Goal: Navigation & Orientation: Understand site structure

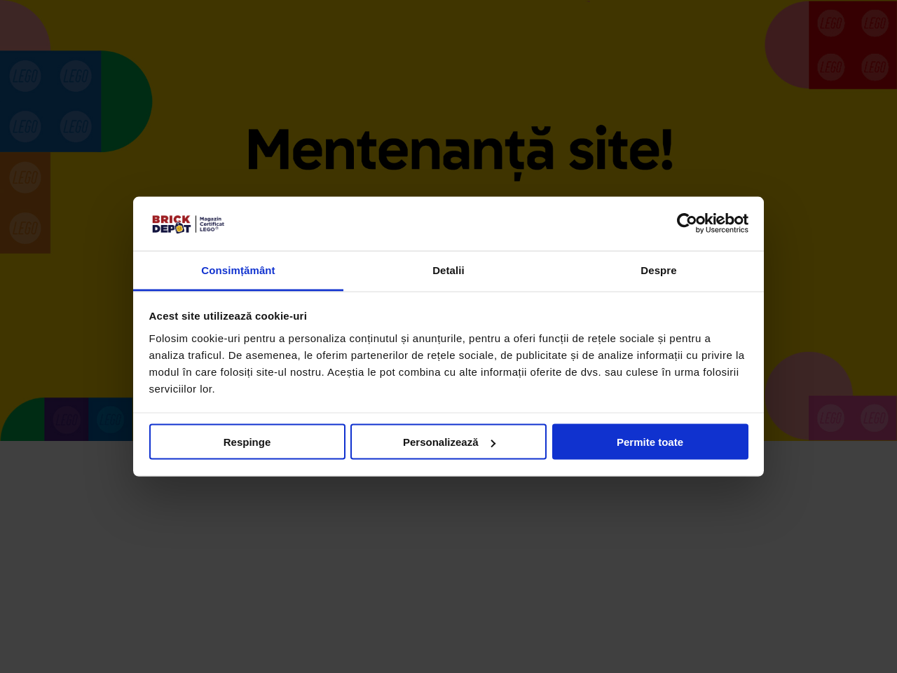
click at [449, 220] on div at bounding box center [448, 223] width 599 height 22
click at [238, 271] on link "Consimțământ" at bounding box center [238, 271] width 210 height 40
click at [449, 271] on link "Detalii" at bounding box center [448, 271] width 210 height 40
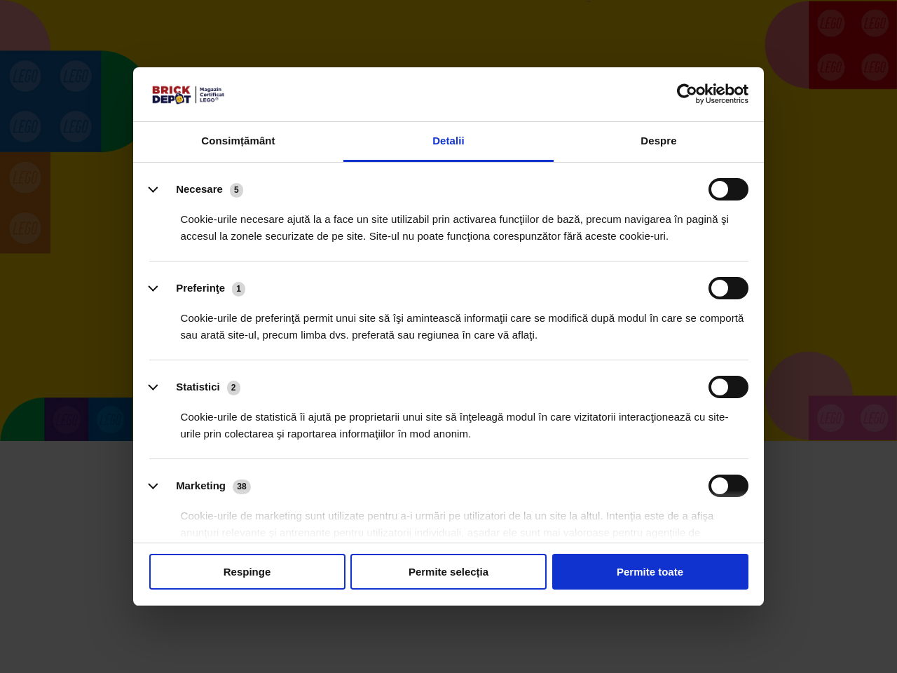
click at [659, 271] on li "Preferinţe 1 Cookie-urile de preferinţă permit unui site să îşi amintească info…" at bounding box center [448, 310] width 599 height 99
click at [449, 442] on div "Cookie-urile de statistică îi ajută pe proprietarii unui site să înţeleagă modu…" at bounding box center [448, 420] width 599 height 44
click at [247, 442] on div "Cookie-urile de statistică îi ajută pe proprietarii unui site să înţeleagă modu…" at bounding box center [448, 420] width 599 height 44
click at [449, 442] on div "Cookie-urile de statistică îi ajută pe proprietarii unui site să înţeleagă modu…" at bounding box center [448, 420] width 599 height 44
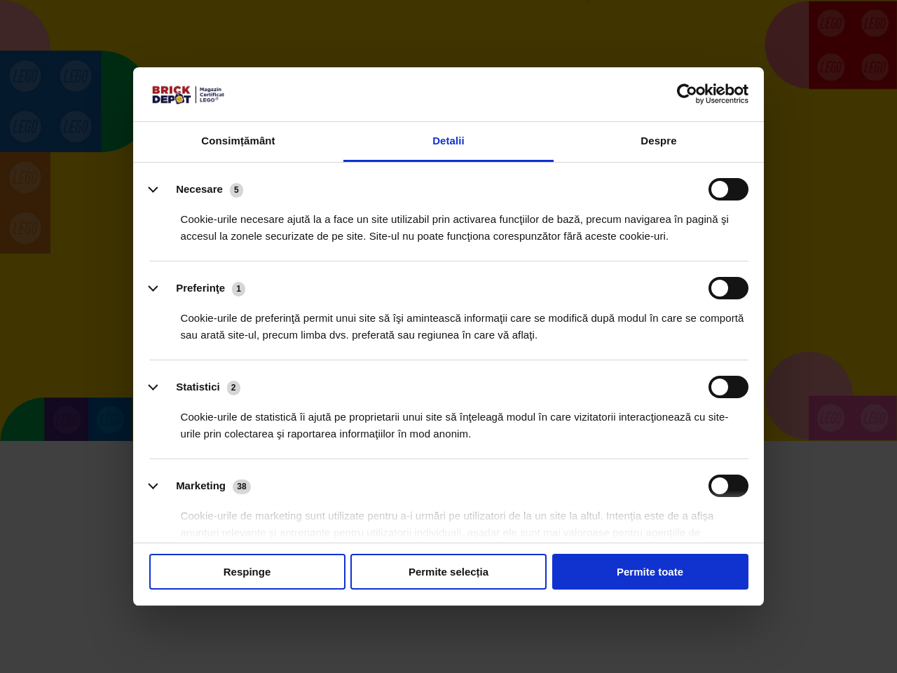
click at [650, 442] on div "Cookie-urile de statistică îi ajută pe proprietarii unui site să înţeleagă modu…" at bounding box center [448, 420] width 599 height 44
